Goal: Book appointment/travel/reservation

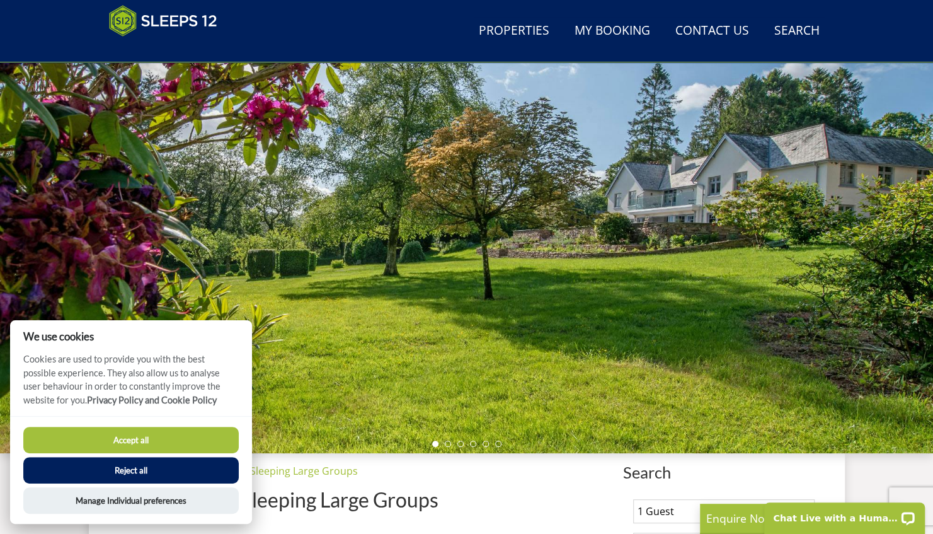
click at [204, 437] on button "Accept all" at bounding box center [131, 440] width 216 height 26
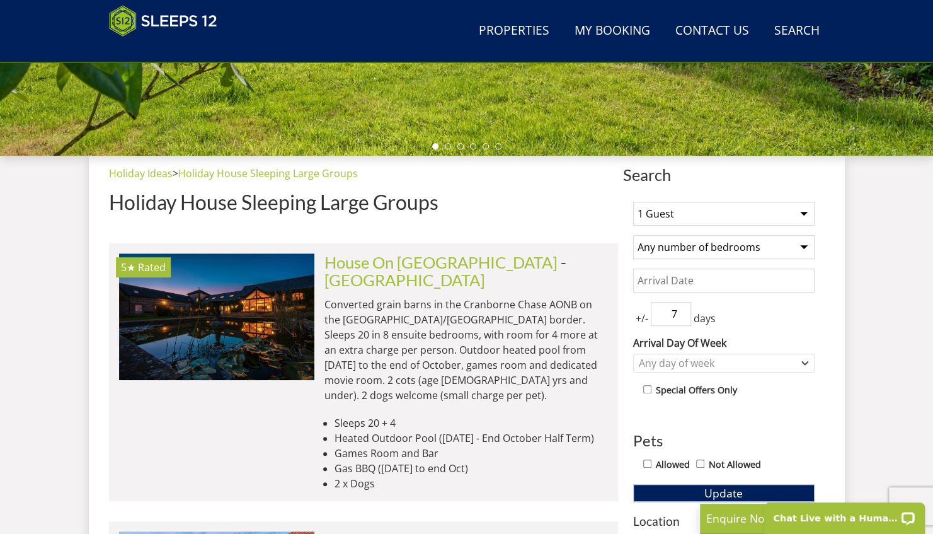
scroll to position [396, 0]
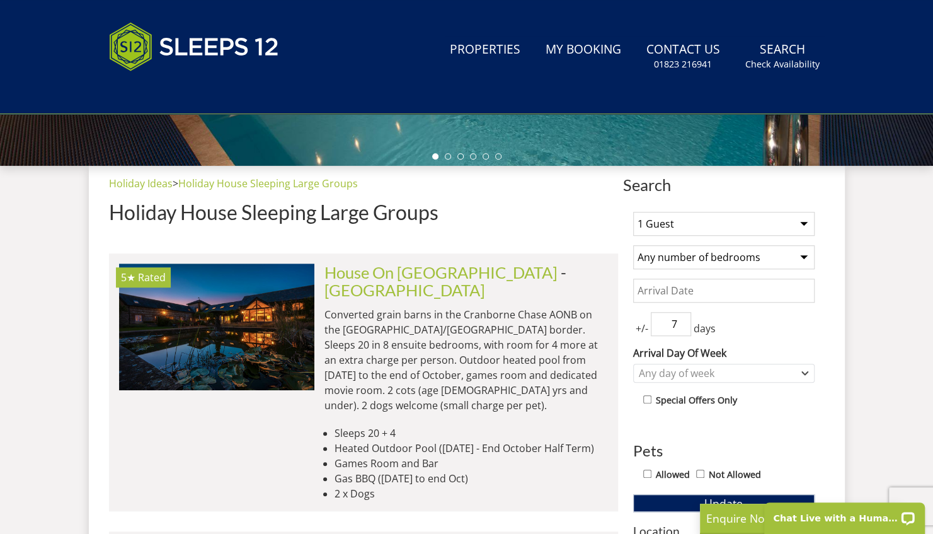
select select "12"
click at [633, 212] on select "1 Guest 2 Guests 3 Guests 4 Guests 5 Guests 6 Guests 7 Guests 8 Guests 9 Guests…" at bounding box center [724, 224] width 182 height 24
click at [723, 257] on select "Any number of bedrooms 1 Bedroom 2 Bedrooms 3 Bedrooms 4 Bedrooms 5 Bedrooms 6 …" at bounding box center [724, 257] width 182 height 24
select select "6"
click at [633, 245] on select "Any number of bedrooms 1 Bedroom 2 Bedrooms 3 Bedrooms 4 Bedrooms 5 Bedrooms 6 …" at bounding box center [724, 257] width 182 height 24
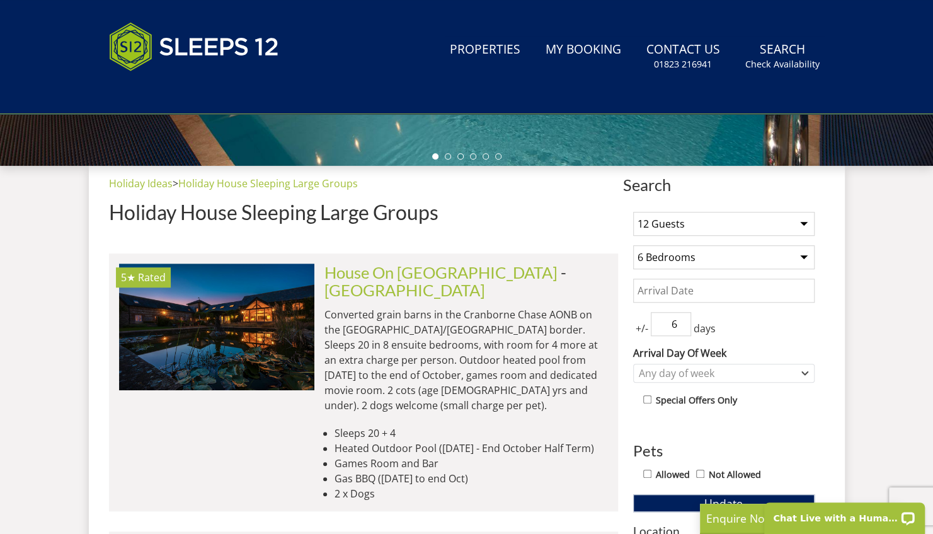
click at [683, 326] on input "6" at bounding box center [671, 324] width 40 height 24
click at [683, 326] on input "5" at bounding box center [671, 324] width 40 height 24
click at [683, 326] on input "4" at bounding box center [671, 324] width 40 height 24
type input "3"
click at [683, 326] on input "3" at bounding box center [671, 324] width 40 height 24
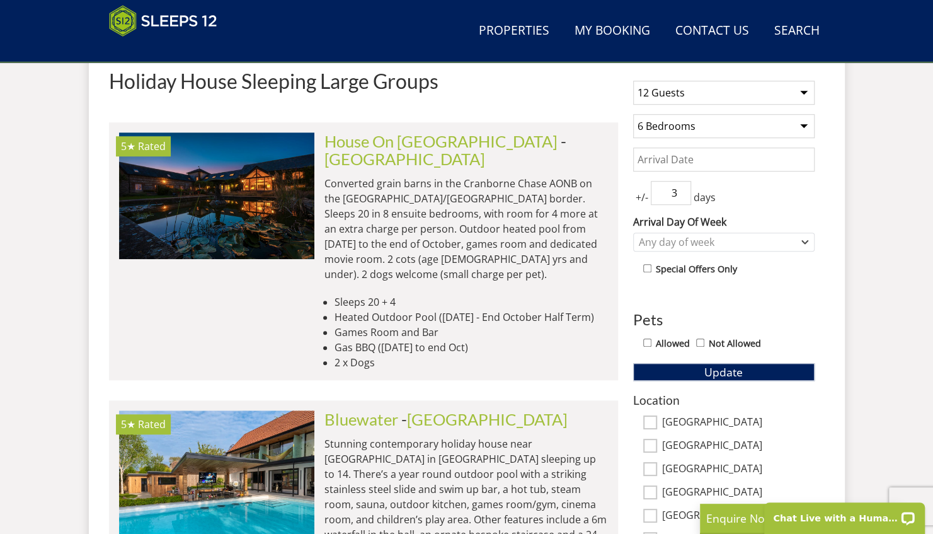
scroll to position [547, 0]
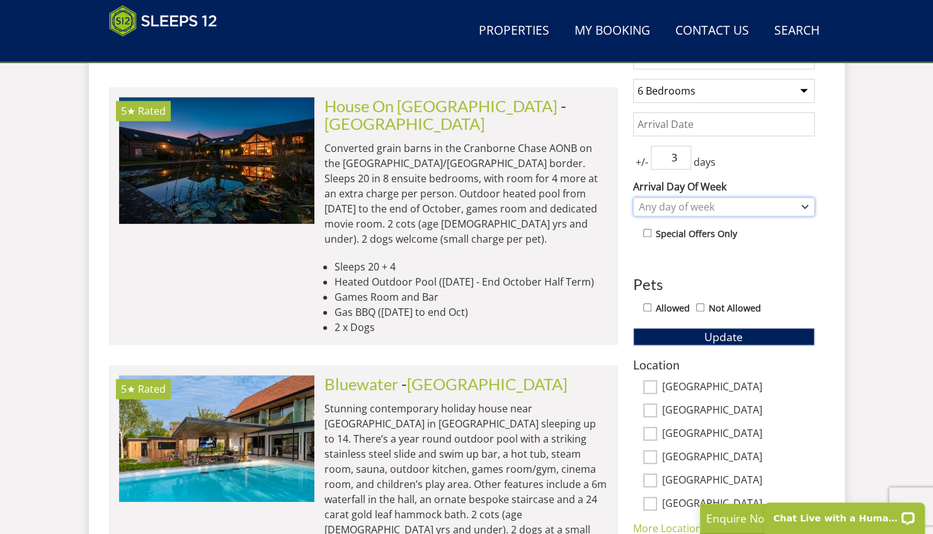
click at [807, 203] on icon "Combobox" at bounding box center [805, 207] width 7 height 8
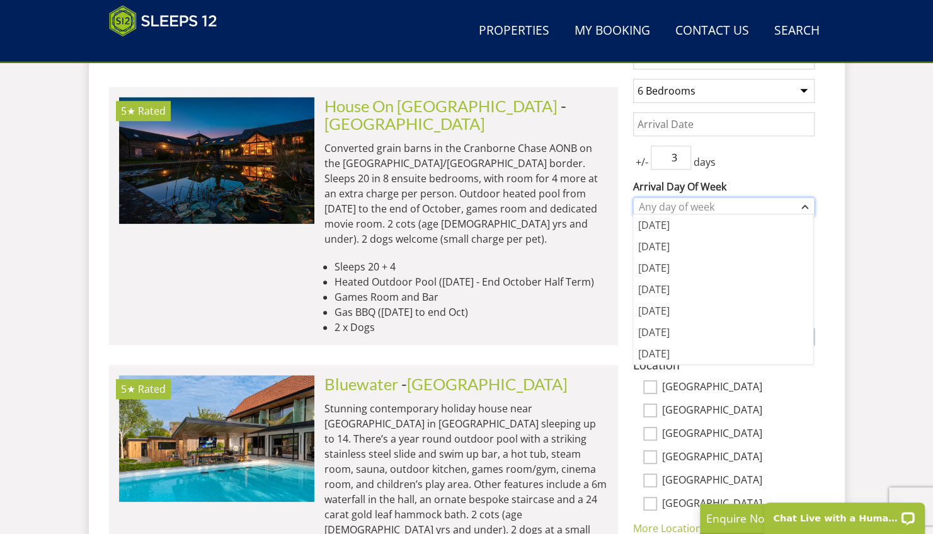
click at [807, 203] on icon "Combobox" at bounding box center [805, 207] width 7 height 8
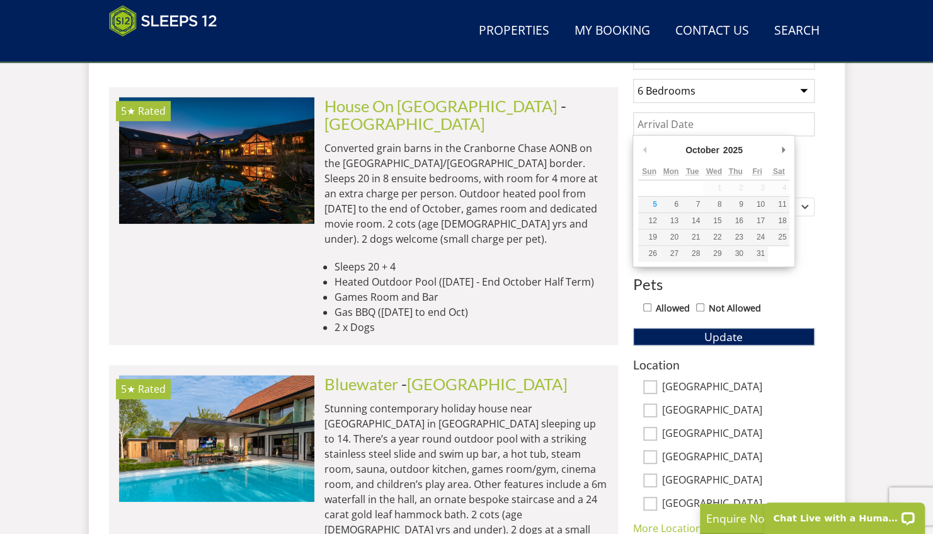
click at [713, 121] on input "Date" at bounding box center [724, 124] width 182 height 24
type input "[DATE]"
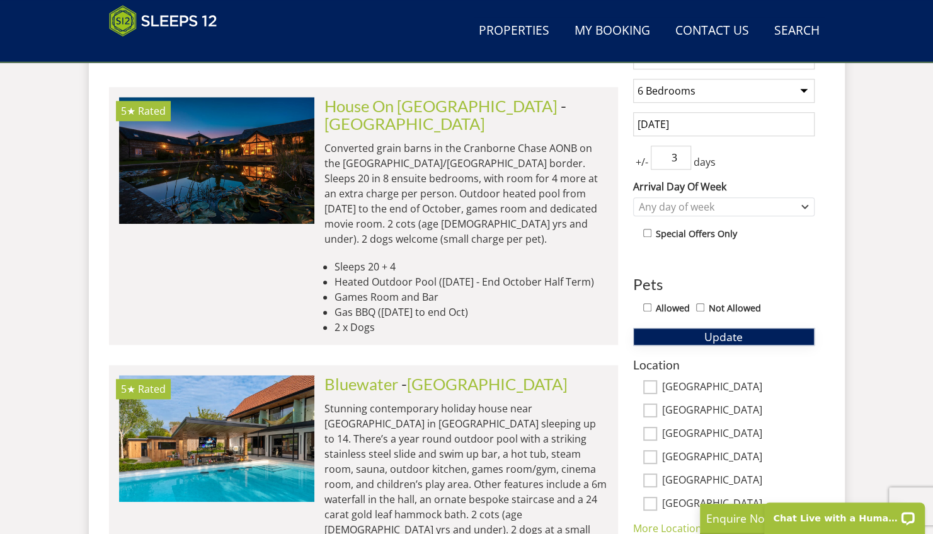
click at [716, 333] on span "Update" at bounding box center [724, 336] width 38 height 15
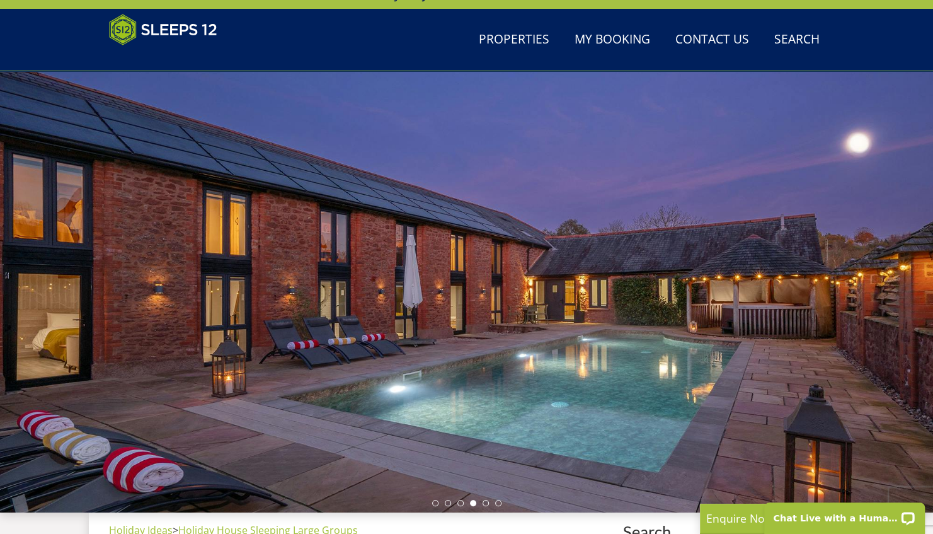
scroll to position [0, 0]
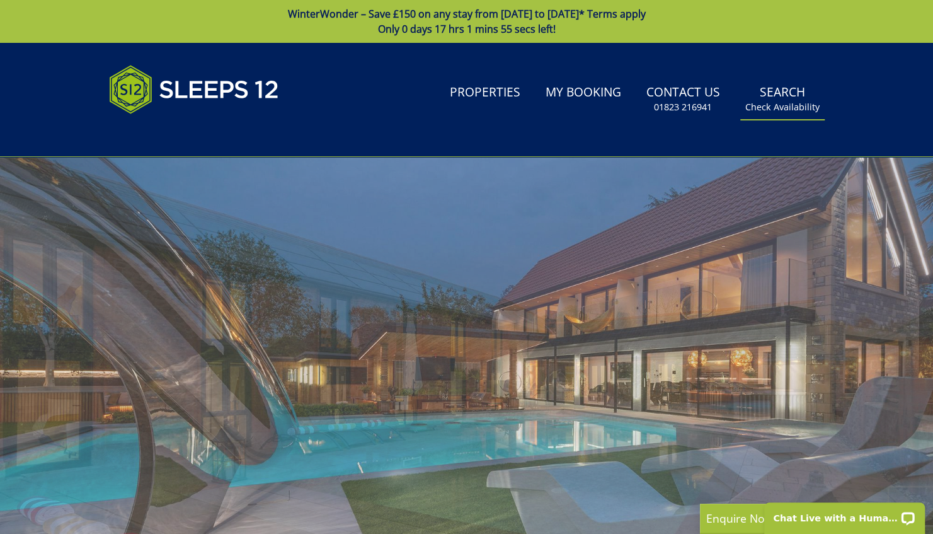
click at [777, 112] on small "Check Availability" at bounding box center [783, 107] width 74 height 13
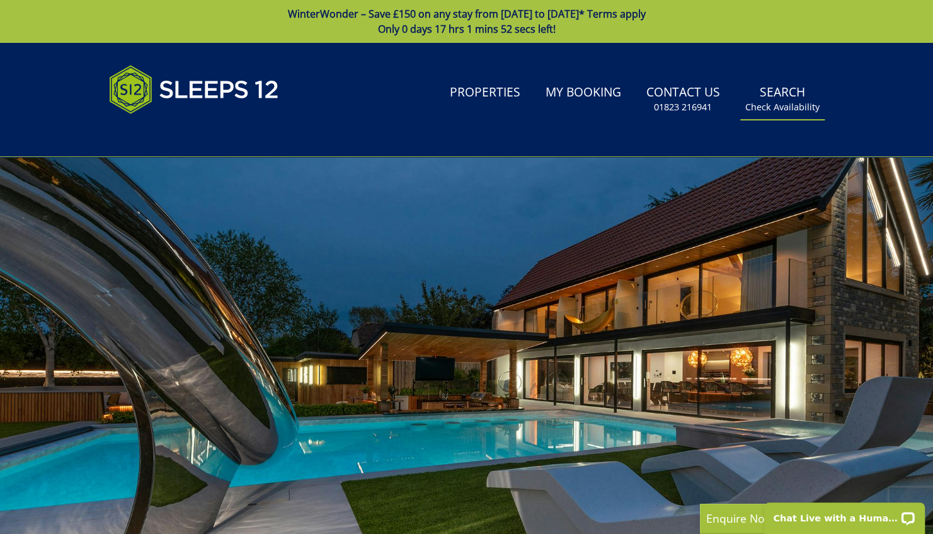
click at [776, 95] on link "Search Check Availability" at bounding box center [783, 99] width 84 height 41
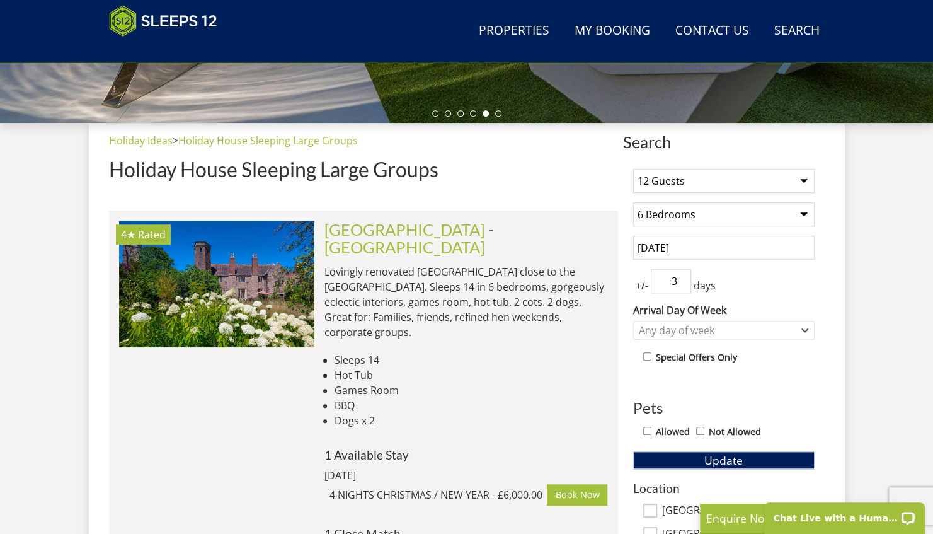
scroll to position [471, 0]
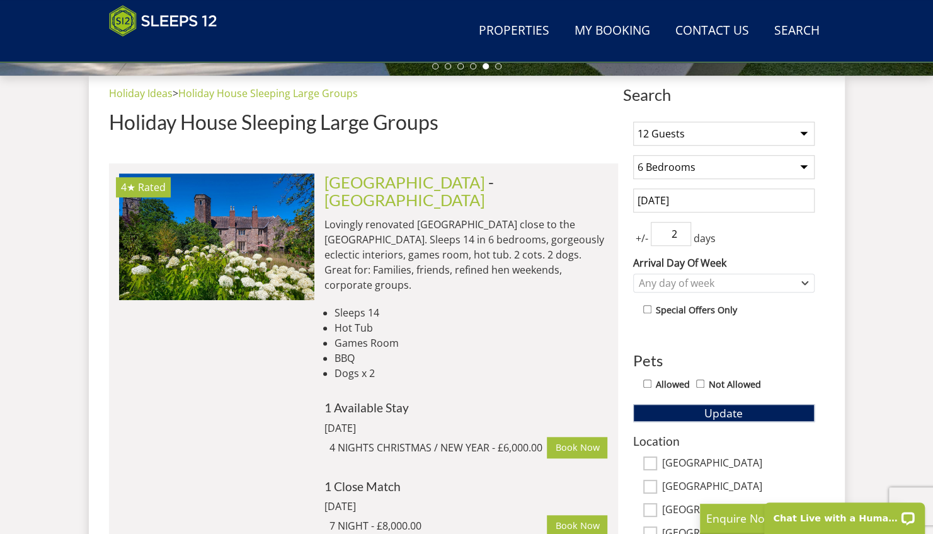
click at [681, 234] on input "2" at bounding box center [671, 234] width 40 height 24
click at [681, 234] on input "1" at bounding box center [671, 234] width 40 height 24
type input "0"
click at [681, 234] on input "0" at bounding box center [671, 234] width 40 height 24
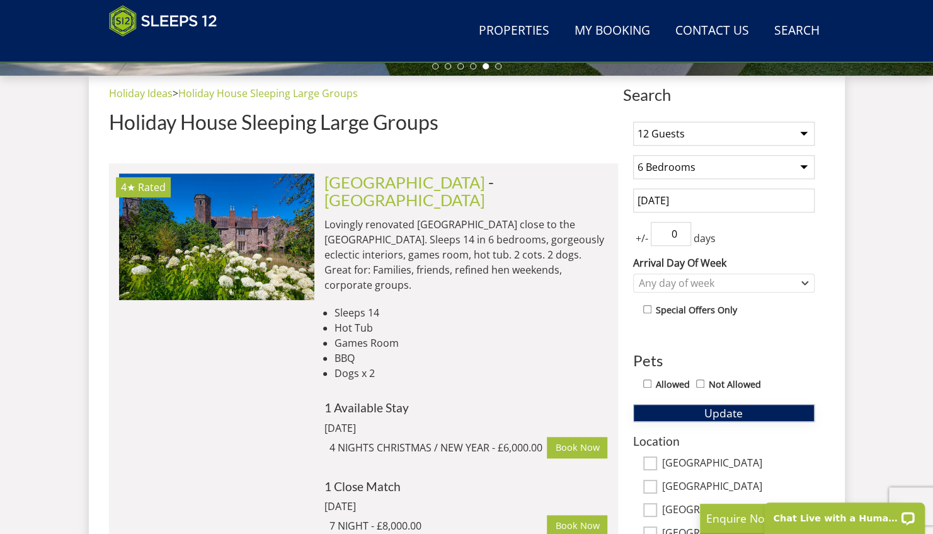
click at [697, 409] on button "Update" at bounding box center [724, 413] width 182 height 18
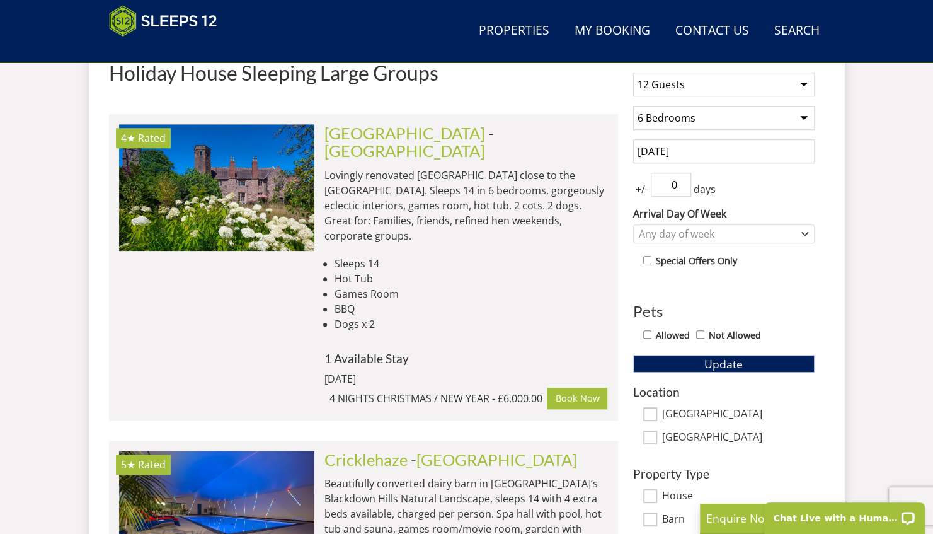
scroll to position [0, 0]
